Goal: Transaction & Acquisition: Purchase product/service

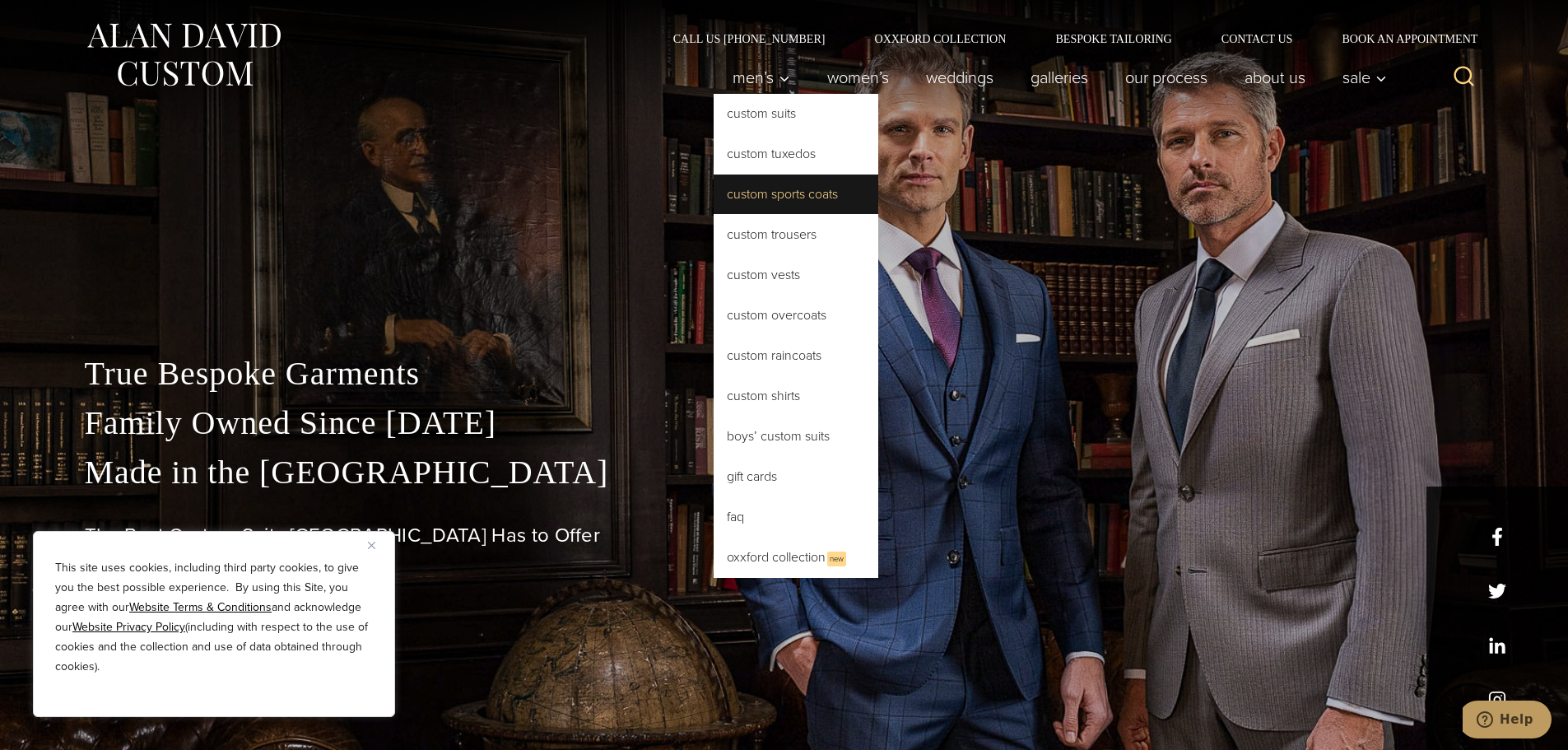
click at [776, 203] on link "Custom Sports Coats" at bounding box center [796, 194] width 164 height 40
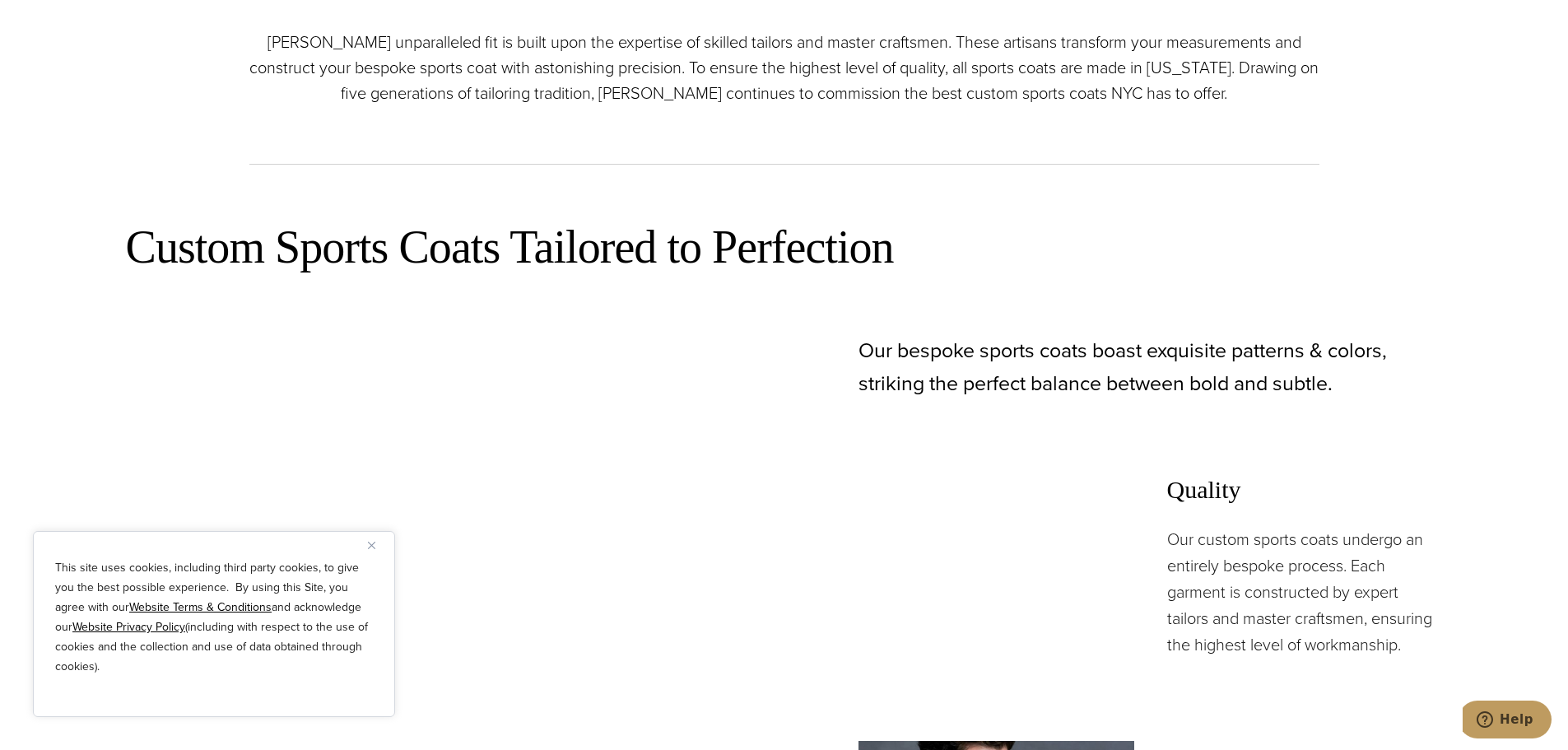
scroll to position [938, 0]
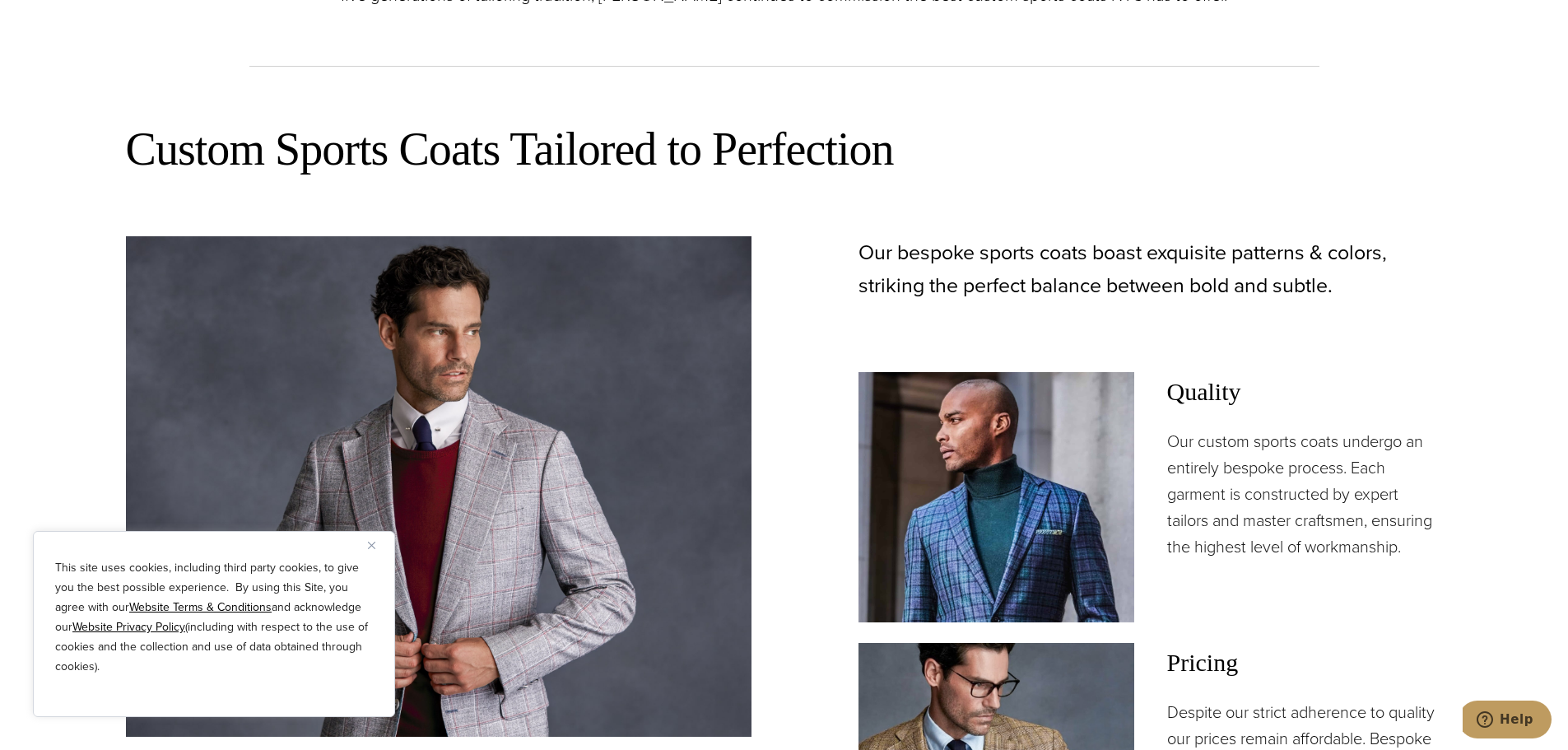
click at [374, 543] on img "Close" at bounding box center [371, 545] width 7 height 7
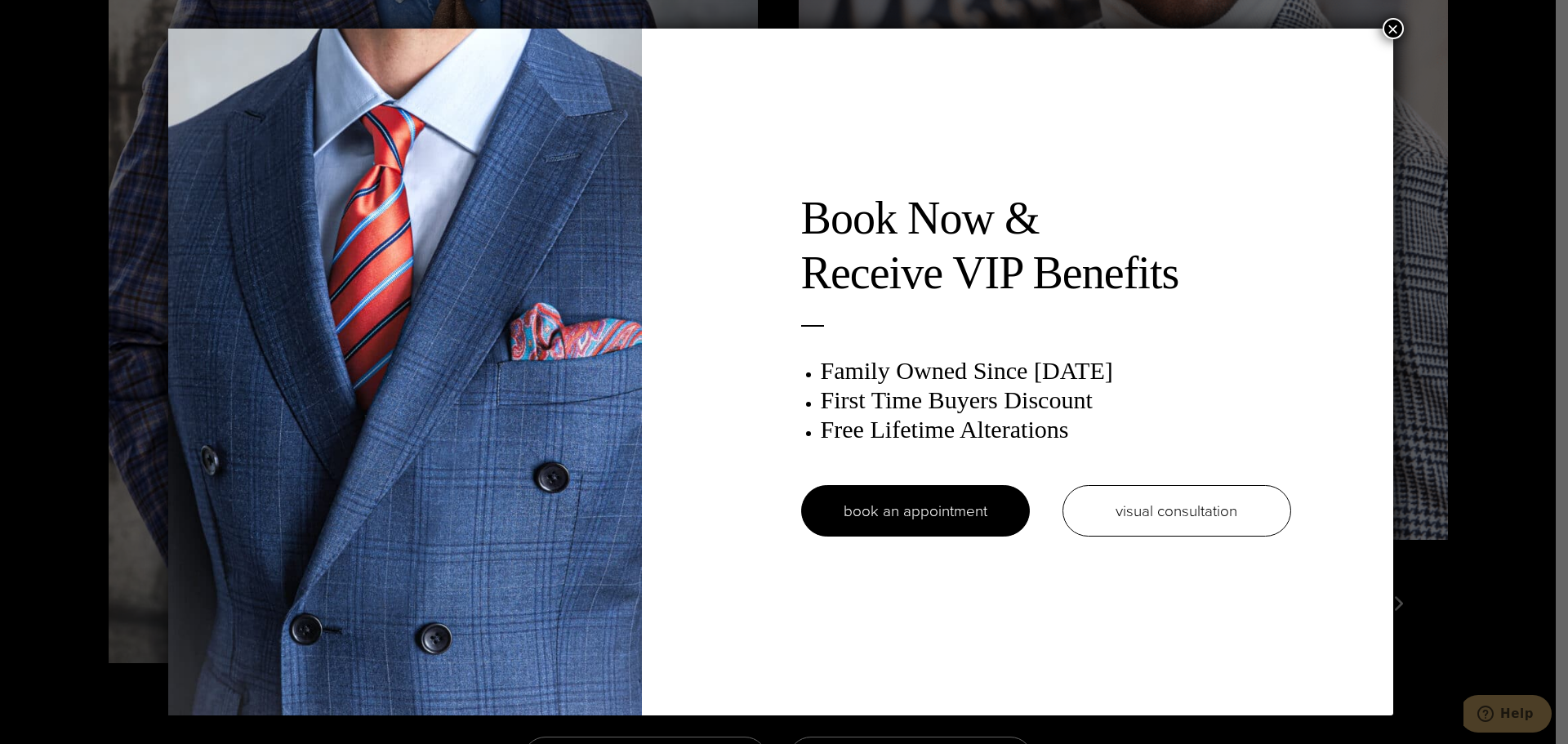
scroll to position [0, 0]
